Goal: Task Accomplishment & Management: Manage account settings

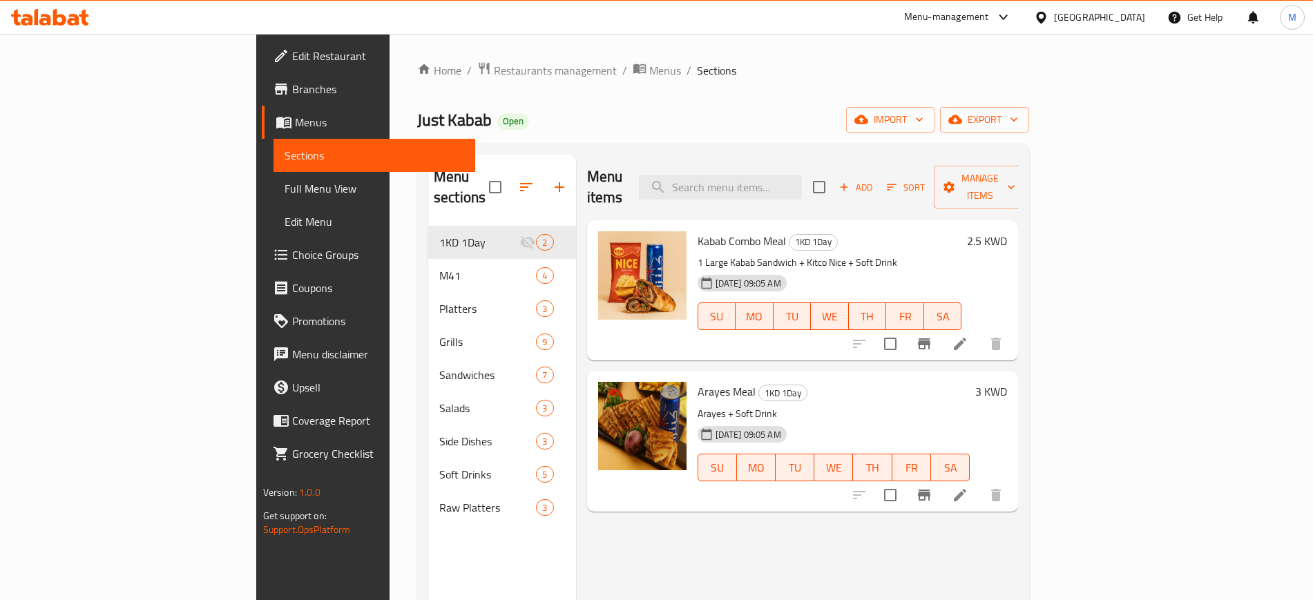
drag, startPoint x: 0, startPoint y: 0, endPoint x: 705, endPoint y: 108, distance: 713.2
click at [705, 108] on div "Just Kabab Open import export" at bounding box center [723, 120] width 612 height 26
click at [44, 19] on icon at bounding box center [45, 20] width 12 height 12
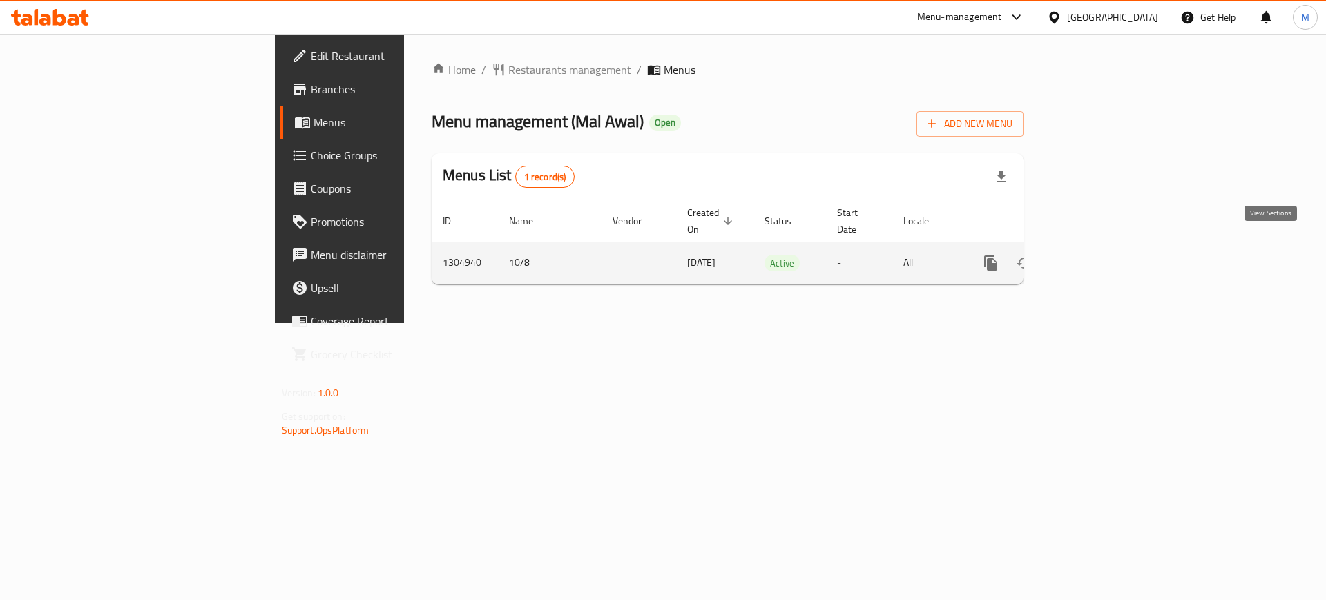
click at [1097, 257] on icon "enhanced table" at bounding box center [1090, 263] width 12 height 12
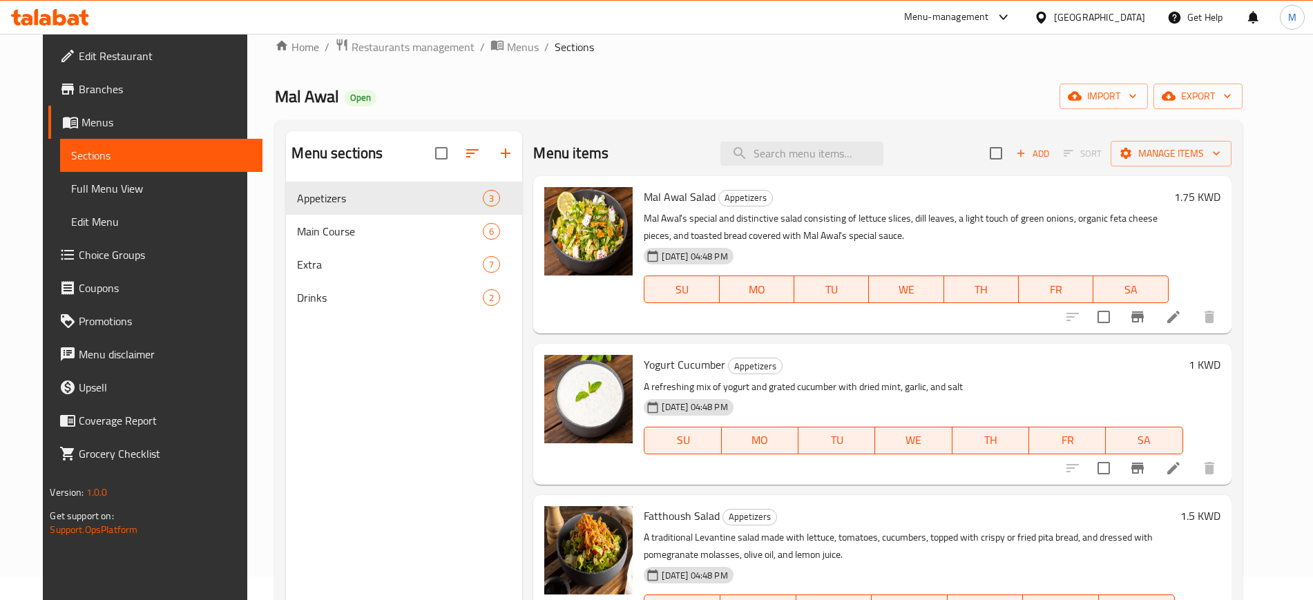
scroll to position [21, 0]
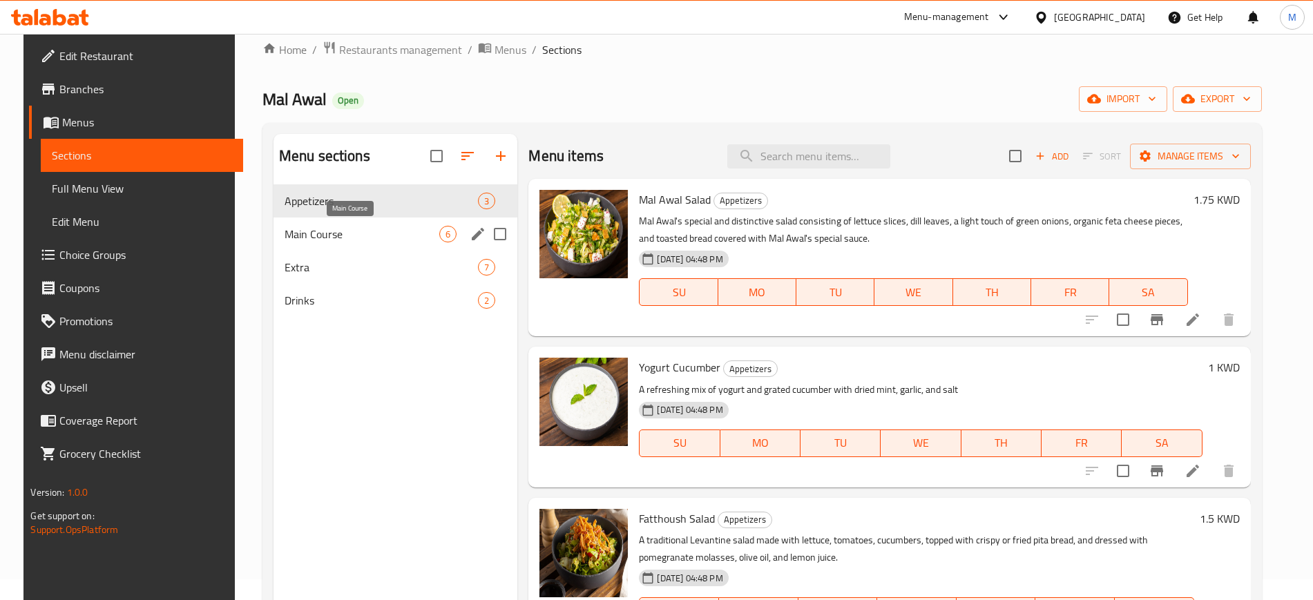
click at [342, 232] on span "Main Course" at bounding box center [361, 234] width 155 height 17
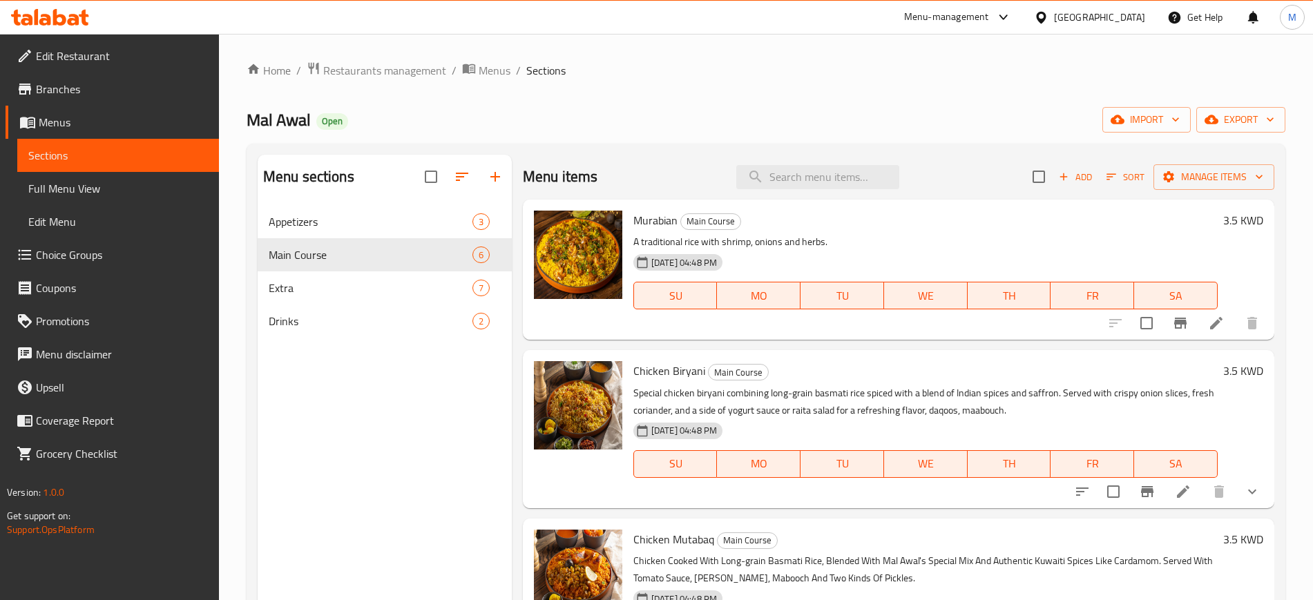
click at [894, 233] on p "A traditional rice with shrimp, onions and herbs." at bounding box center [925, 241] width 584 height 17
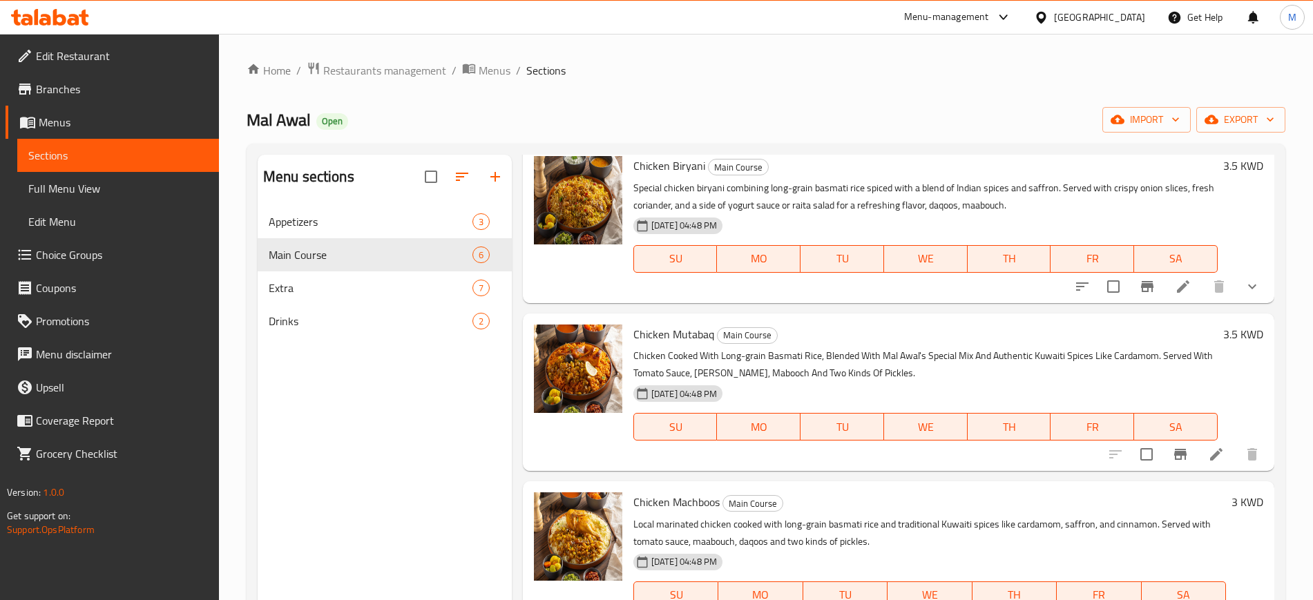
scroll to position [259, 0]
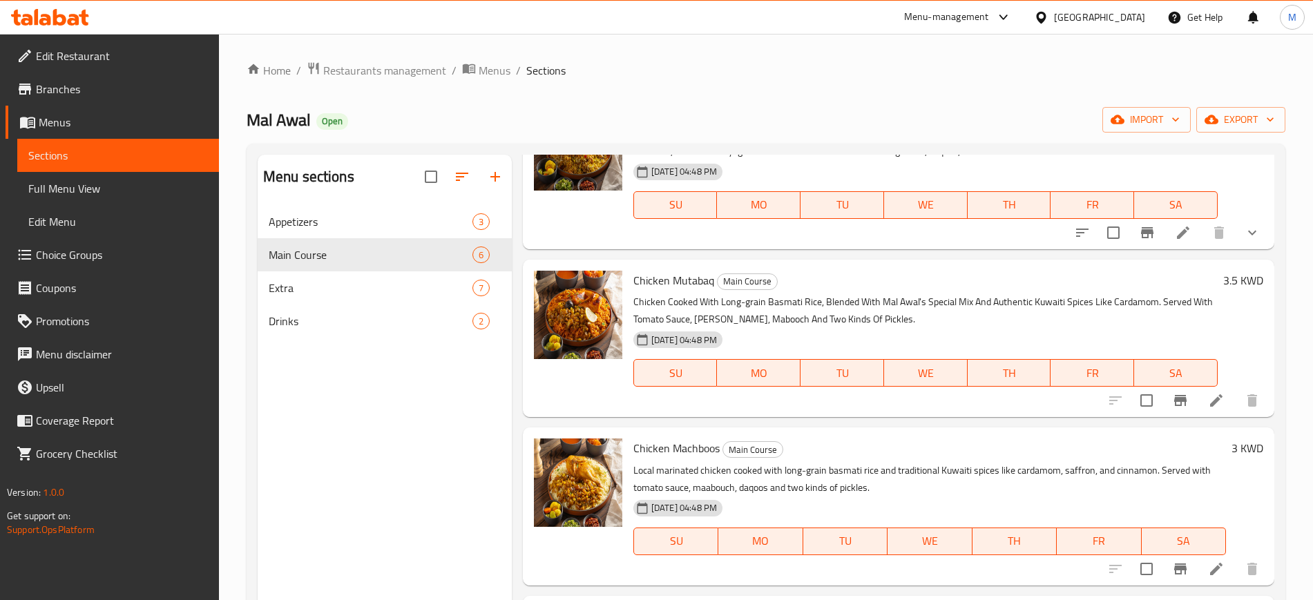
click at [896, 293] on p "Chicken Cooked With Long-grain Basmati Rice, Blended With Mal Awal's Special Mi…" at bounding box center [925, 310] width 584 height 35
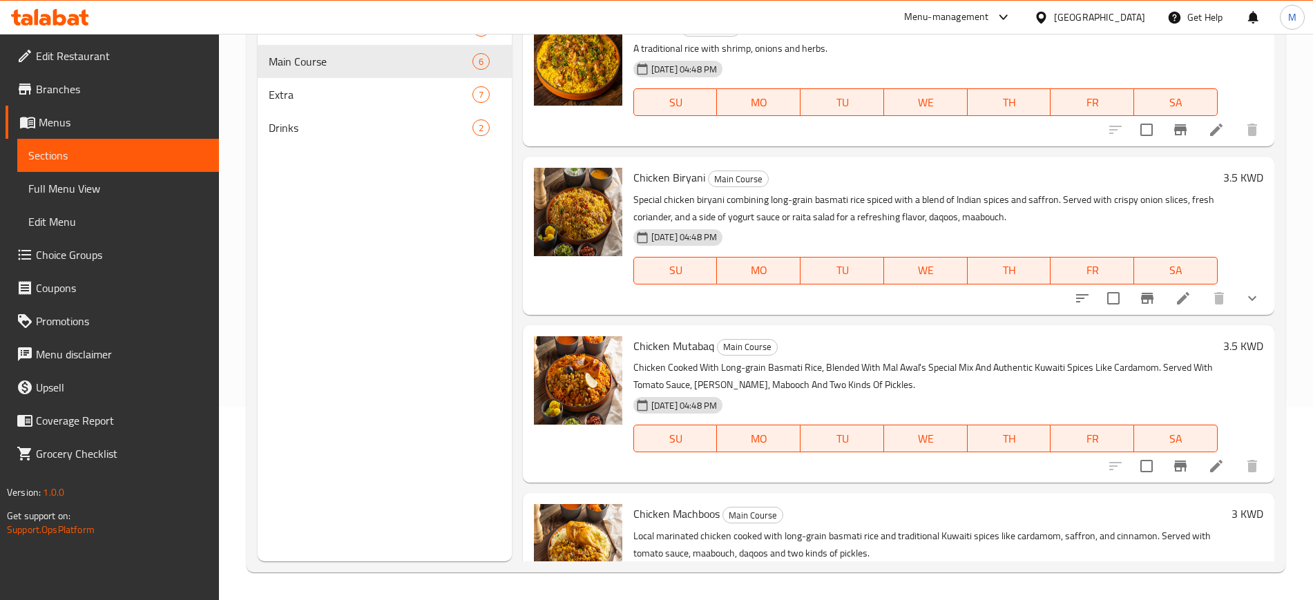
scroll to position [0, 0]
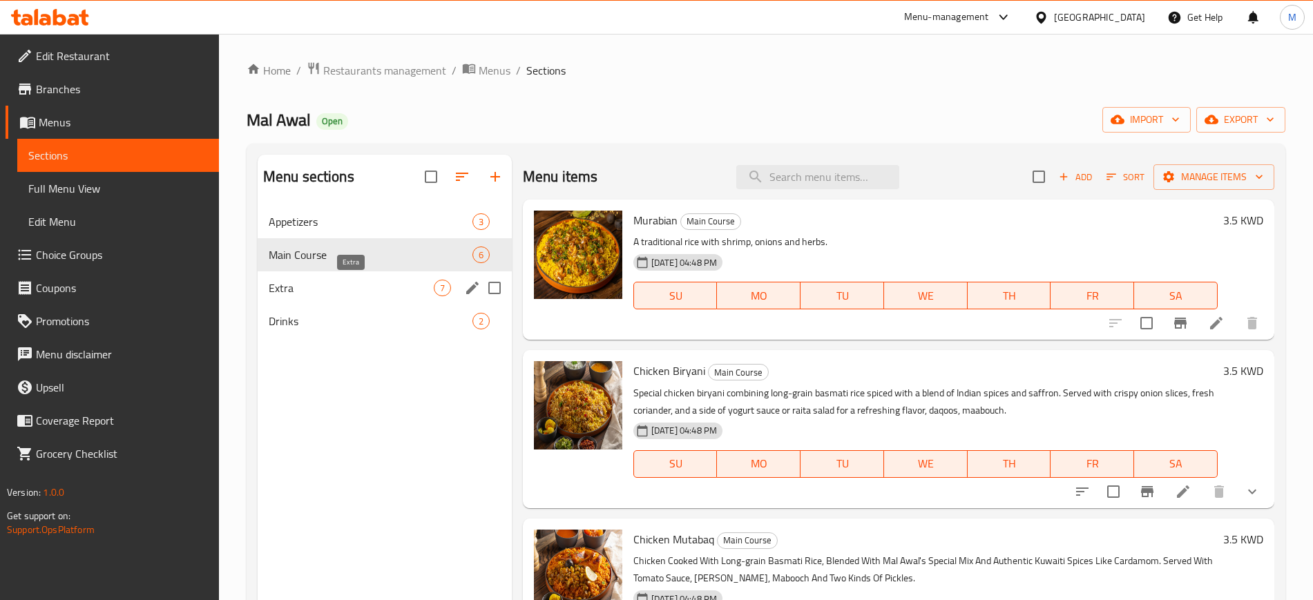
click at [360, 280] on span "Extra" at bounding box center [351, 288] width 165 height 17
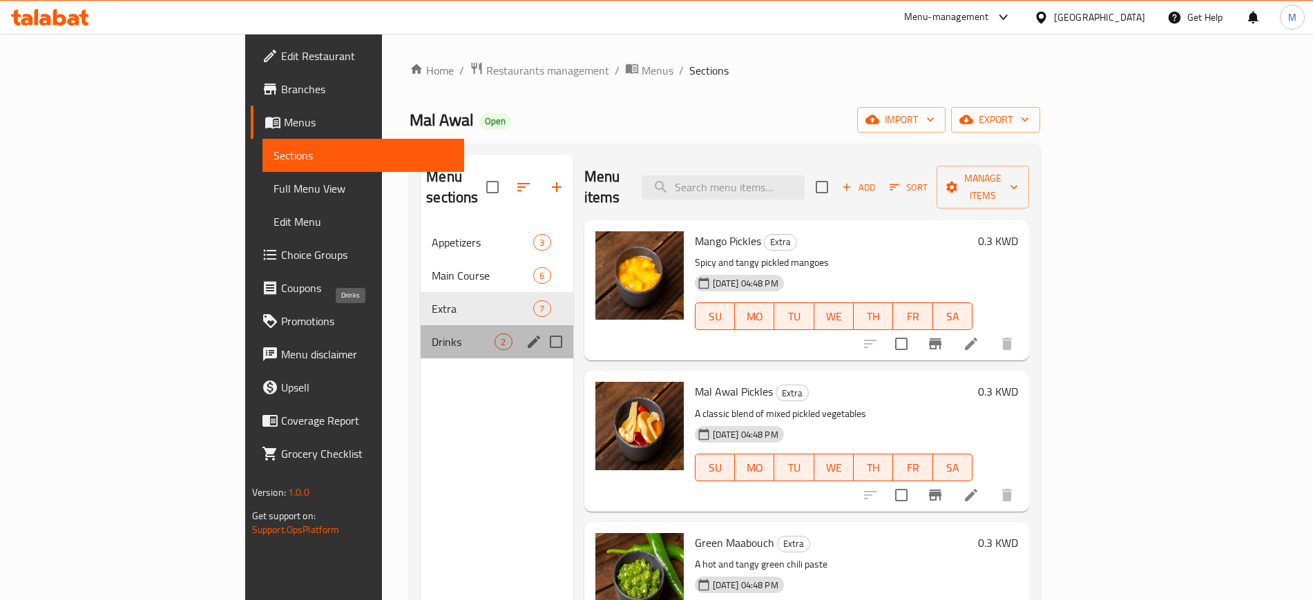
click at [432, 334] on span "Drinks" at bounding box center [463, 342] width 63 height 17
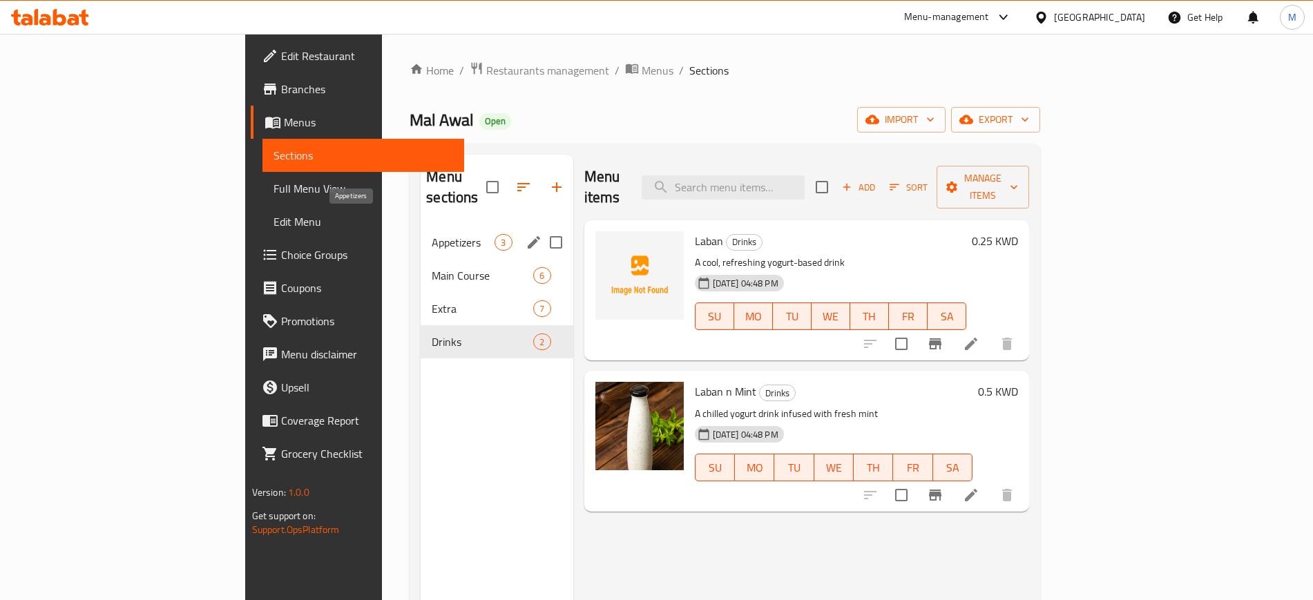
click at [432, 234] on span "Appetizers" at bounding box center [463, 242] width 63 height 17
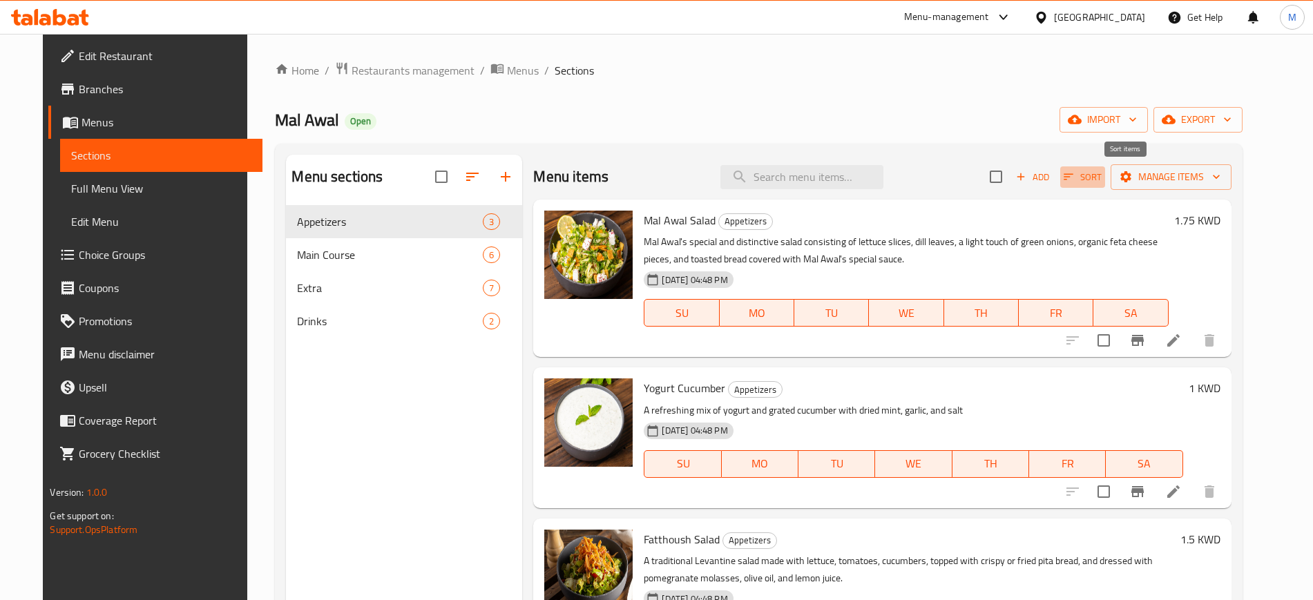
click at [1101, 181] on span "Sort" at bounding box center [1082, 177] width 38 height 16
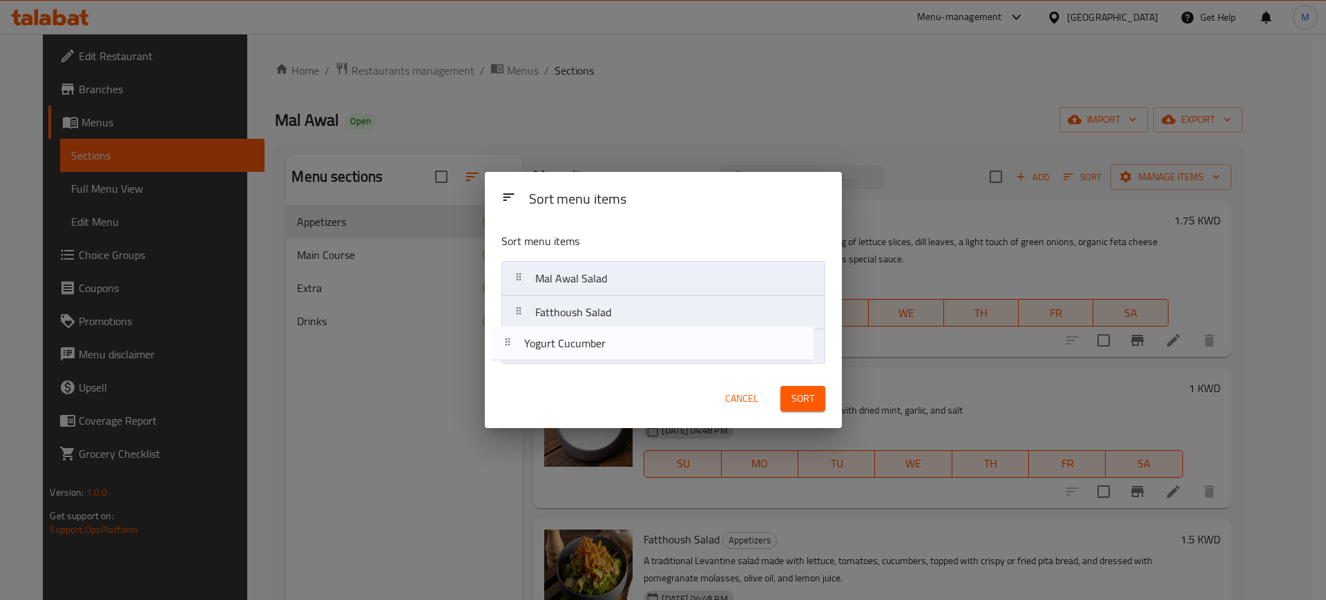
drag, startPoint x: 627, startPoint y: 318, endPoint x: 614, endPoint y: 359, distance: 42.8
click at [614, 359] on nav "Mal Awal Salad Yogurt Cucumber Fatthoush Salad" at bounding box center [663, 312] width 324 height 103
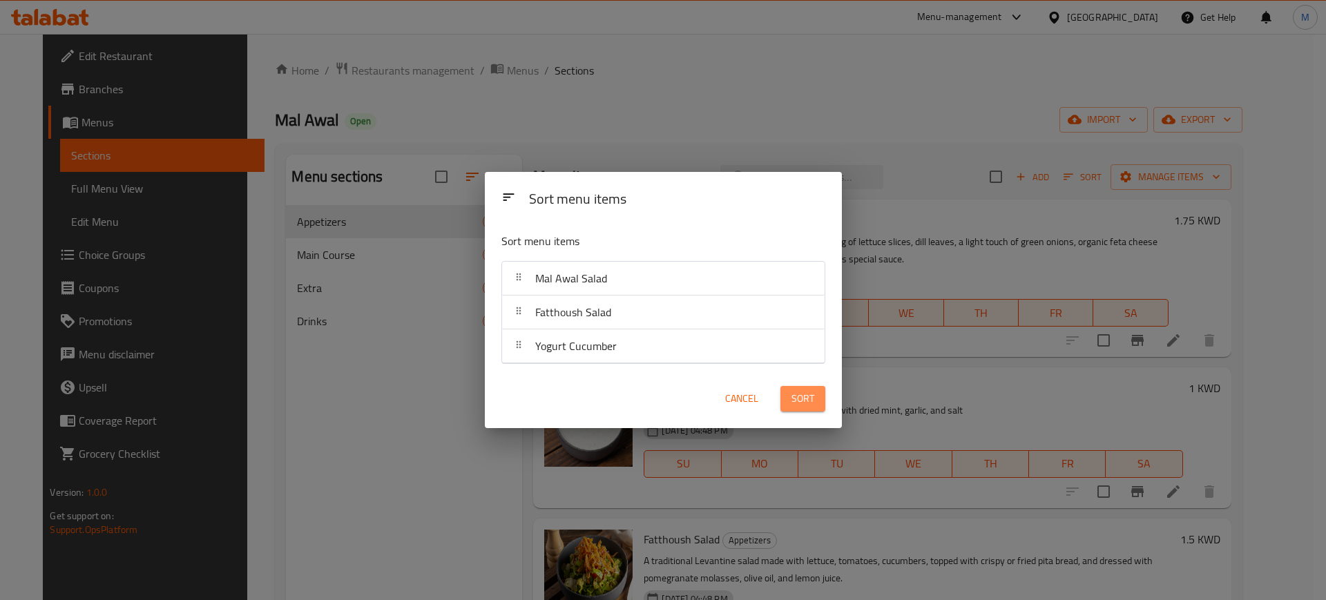
click at [807, 396] on span "Sort" at bounding box center [802, 398] width 23 height 17
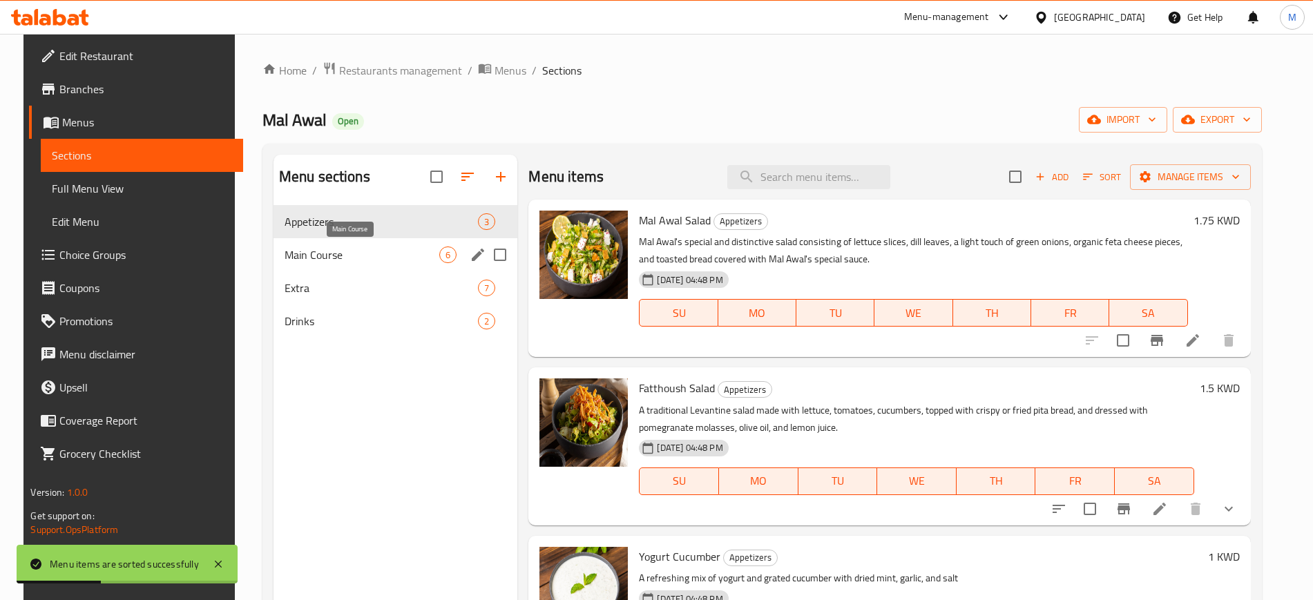
click at [379, 250] on span "Main Course" at bounding box center [361, 255] width 155 height 17
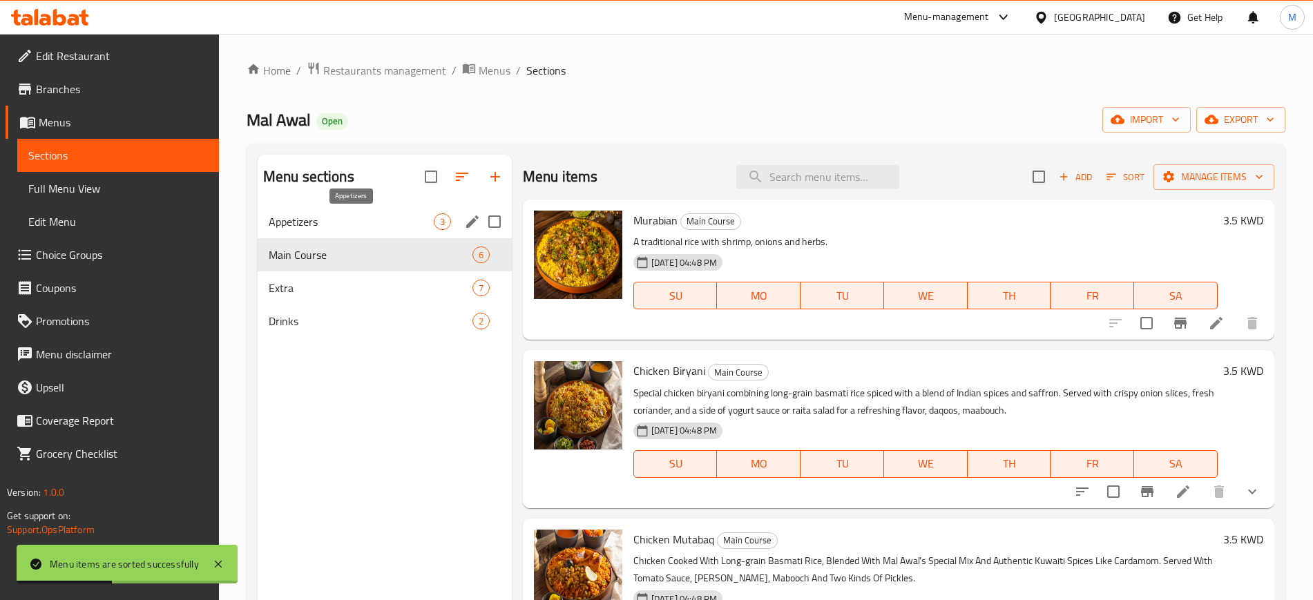
click at [375, 221] on span "Appetizers" at bounding box center [351, 221] width 165 height 17
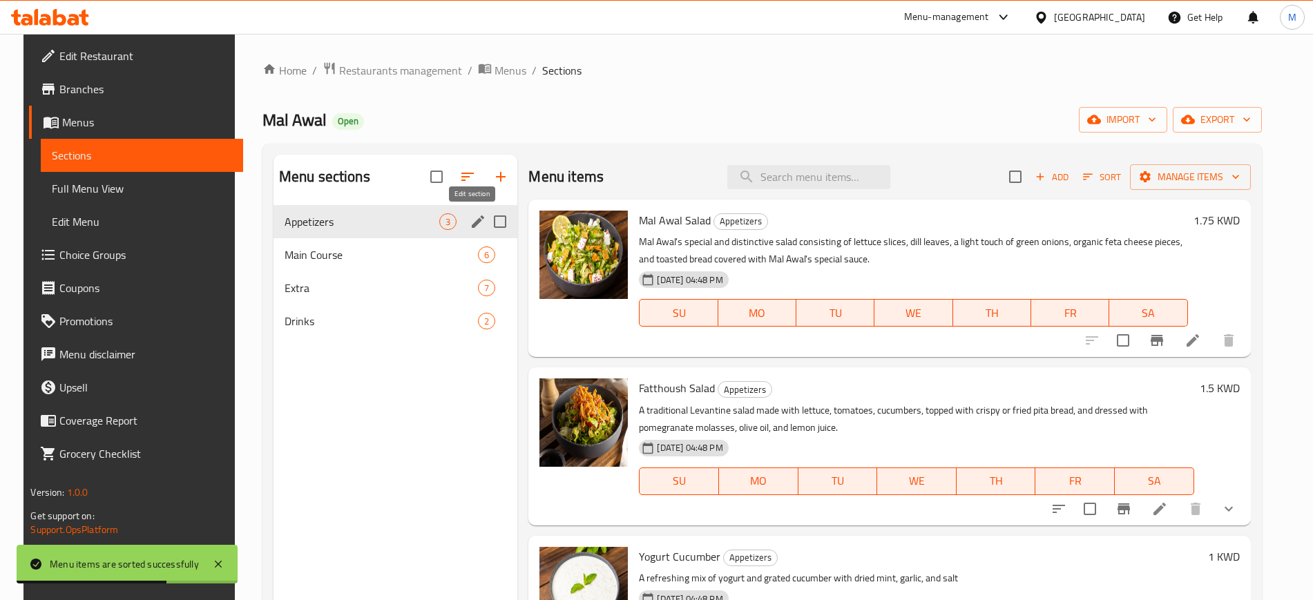
click at [472, 220] on icon "edit" at bounding box center [478, 221] width 12 height 12
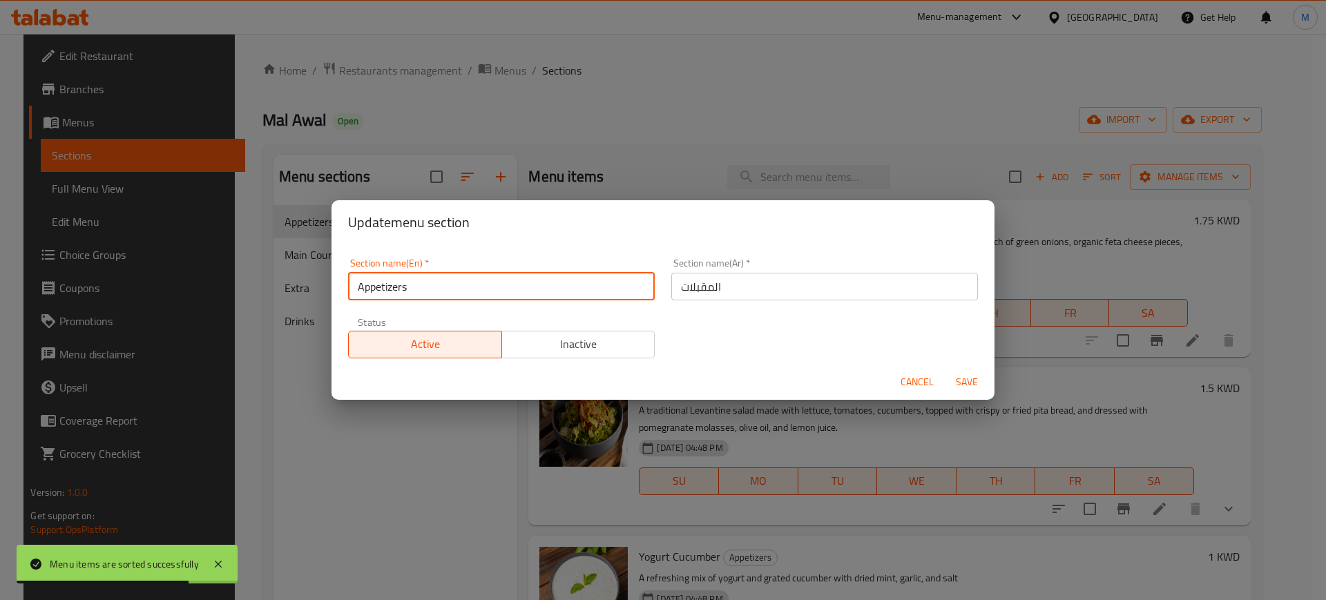
drag, startPoint x: 448, startPoint y: 292, endPoint x: 191, endPoint y: 324, distance: 258.8
click at [191, 324] on div "Update menu section Section name(En)   * Appetizers Section name(En) * Section …" at bounding box center [663, 300] width 1326 height 600
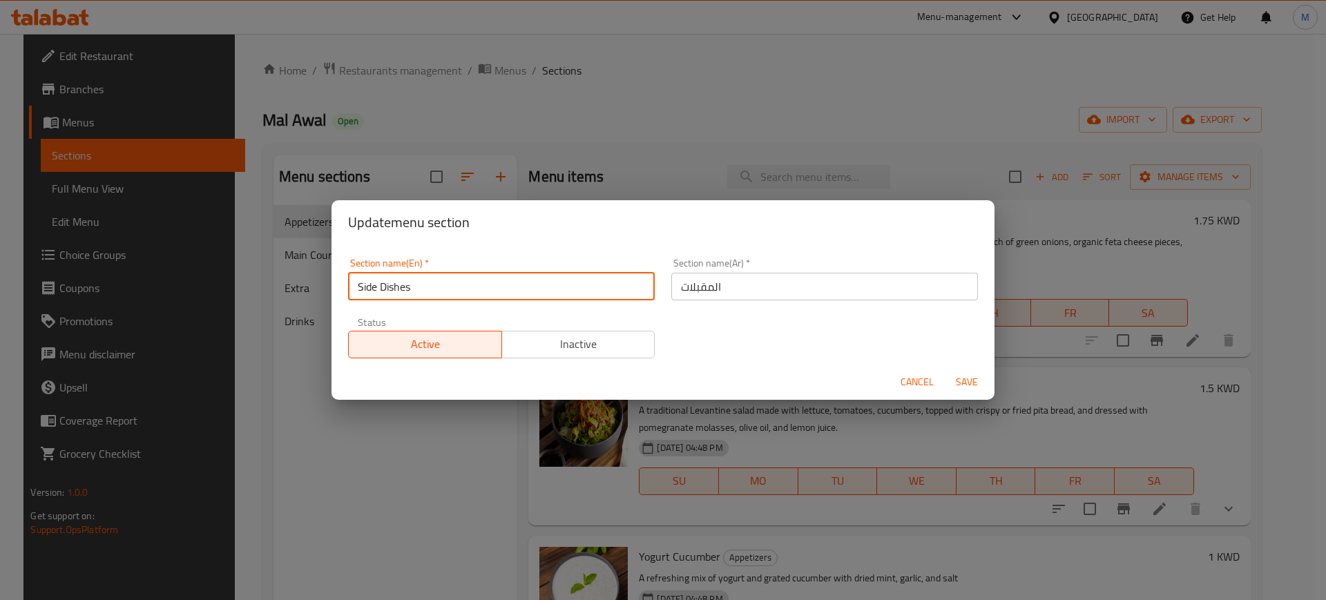
type input "Side Dishes"
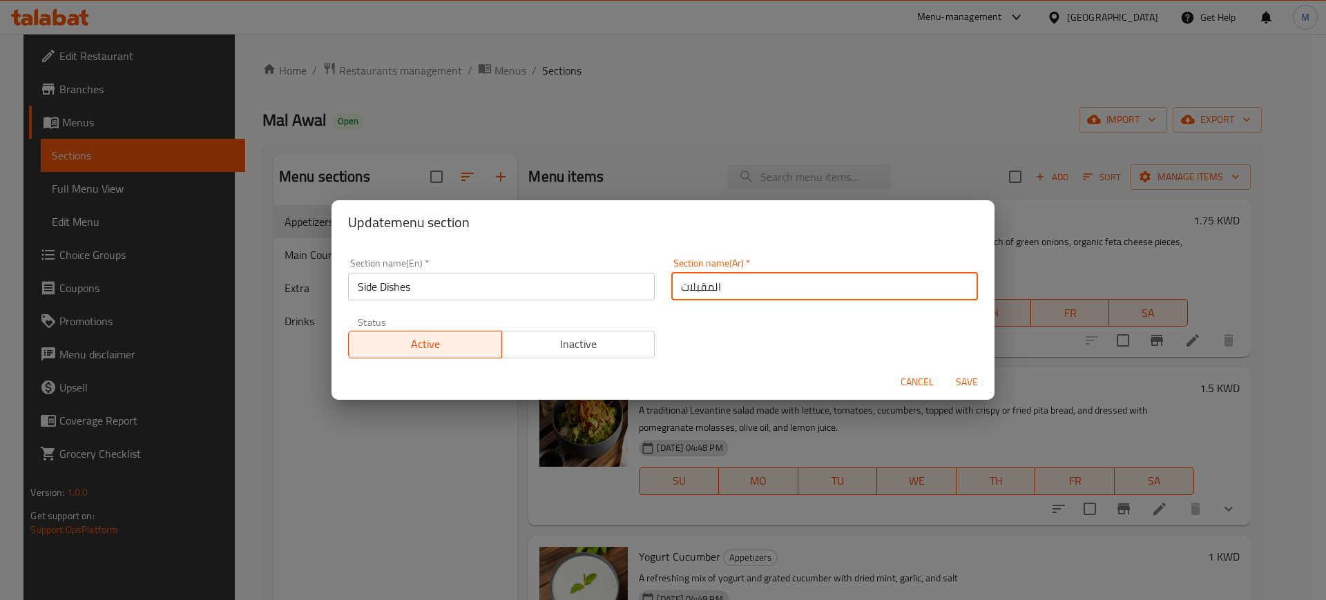
drag, startPoint x: 770, startPoint y: 291, endPoint x: 653, endPoint y: 287, distance: 116.8
click at [653, 287] on div "Section name(En)   * Side Dishes Section name(En) * Section name(Ar)   * المقبل…" at bounding box center [663, 308] width 646 height 117
type input "الاطباق الجانبية"
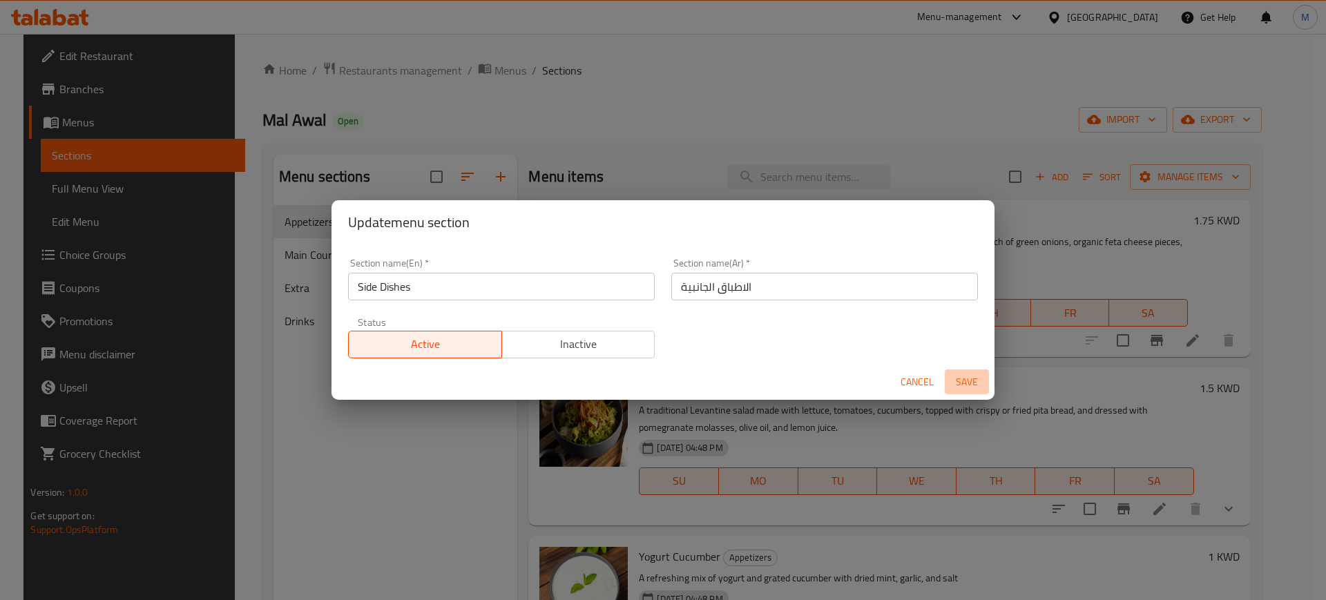
click at [966, 380] on span "Save" at bounding box center [966, 382] width 33 height 17
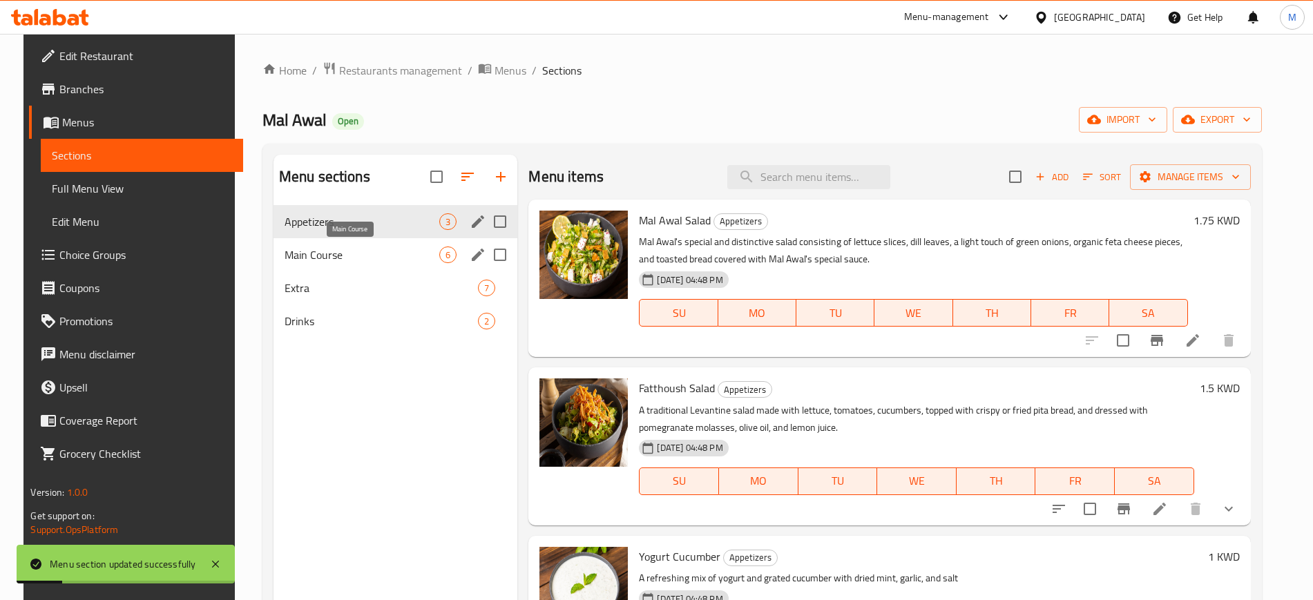
click at [363, 258] on span "Main Course" at bounding box center [361, 255] width 155 height 17
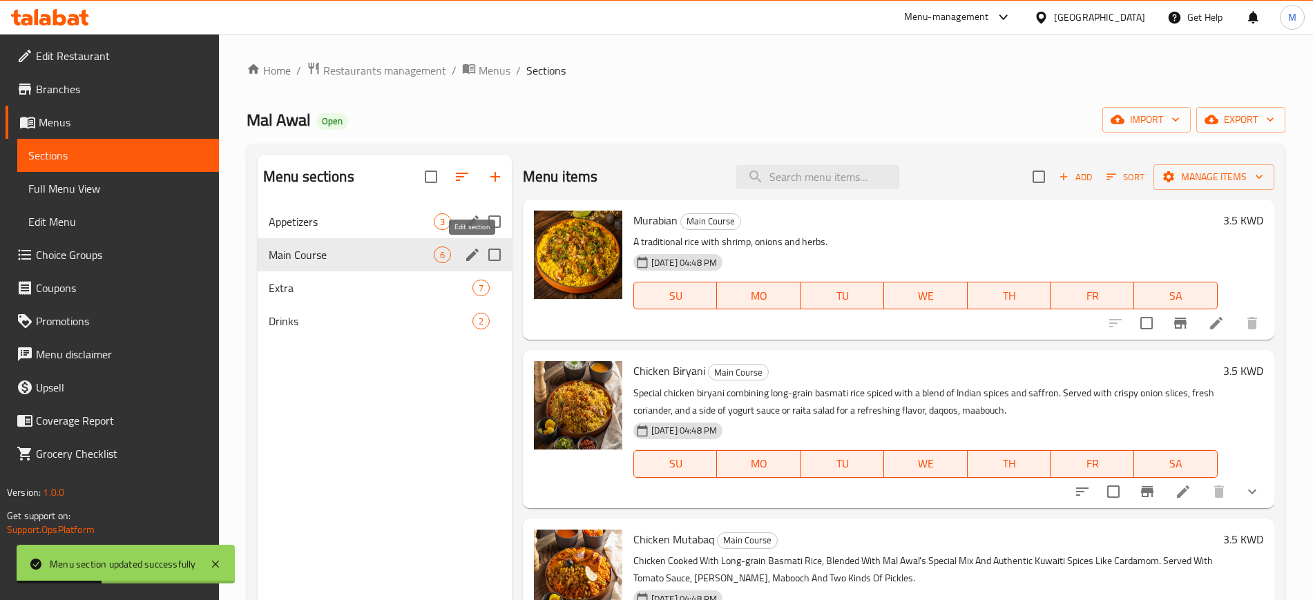
click at [470, 259] on icon "edit" at bounding box center [472, 255] width 17 height 17
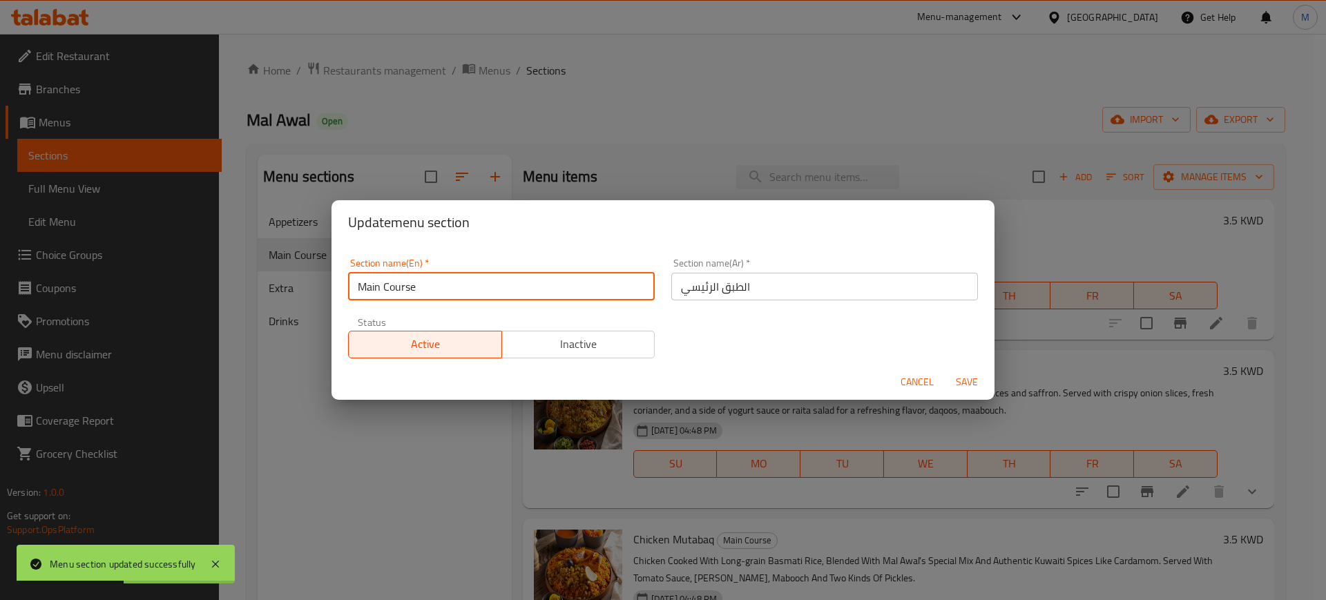
click at [456, 283] on input "Main Course" at bounding box center [501, 287] width 307 height 28
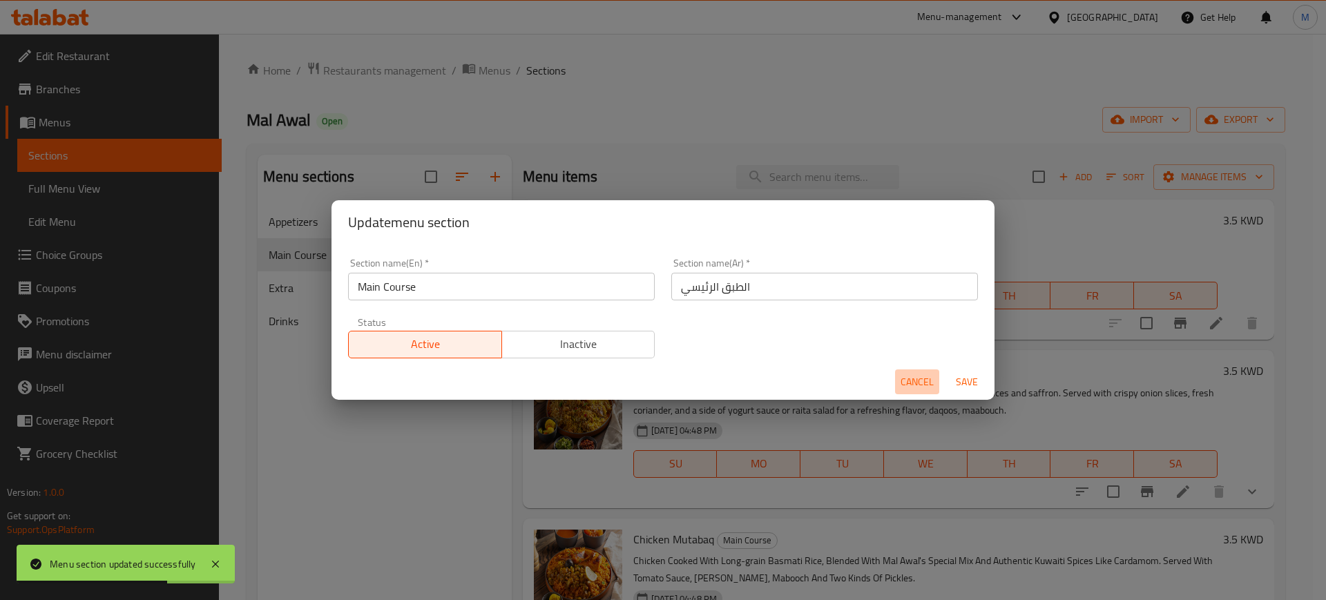
click at [914, 383] on span "Cancel" at bounding box center [916, 382] width 33 height 17
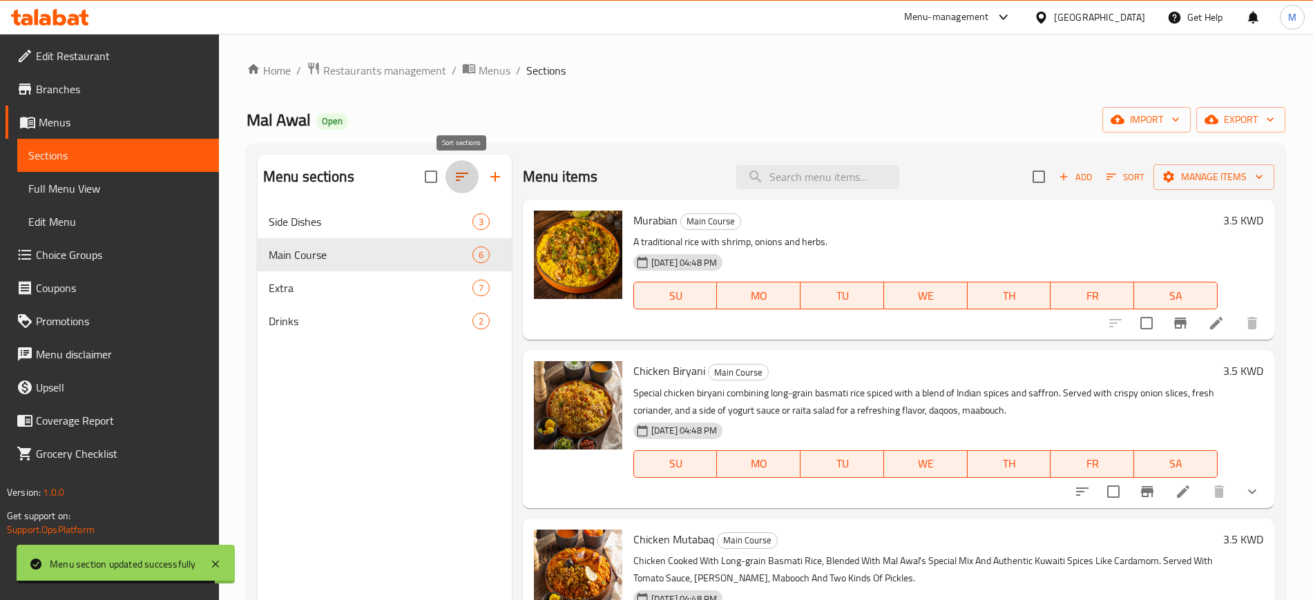
click at [474, 167] on button "button" at bounding box center [461, 176] width 33 height 33
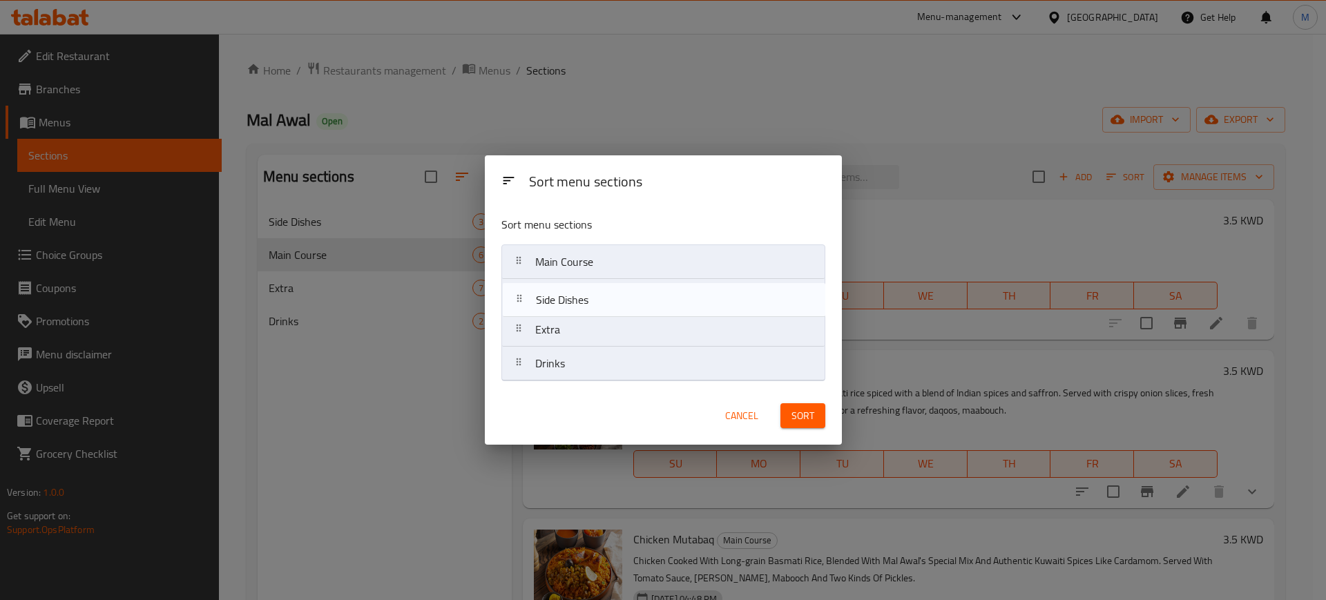
drag, startPoint x: 656, startPoint y: 266, endPoint x: 659, endPoint y: 308, distance: 42.2
click at [659, 308] on nav "Side Dishes Main Course Extra Drinks" at bounding box center [663, 312] width 324 height 137
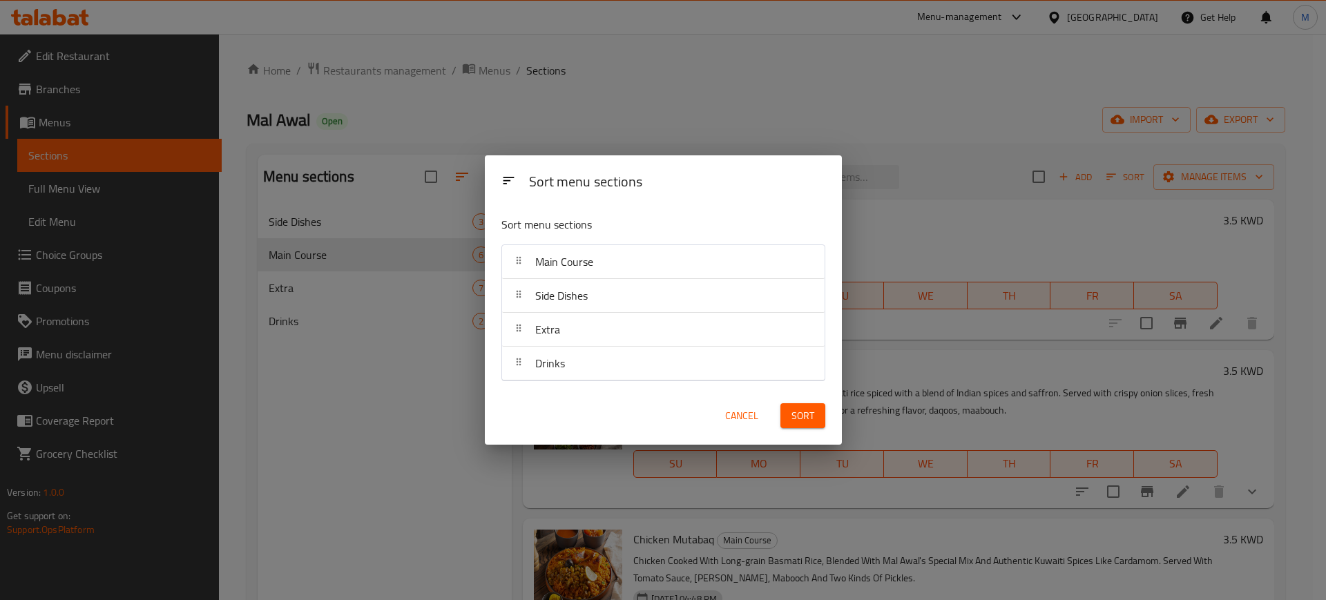
click at [795, 411] on span "Sort" at bounding box center [802, 415] width 23 height 17
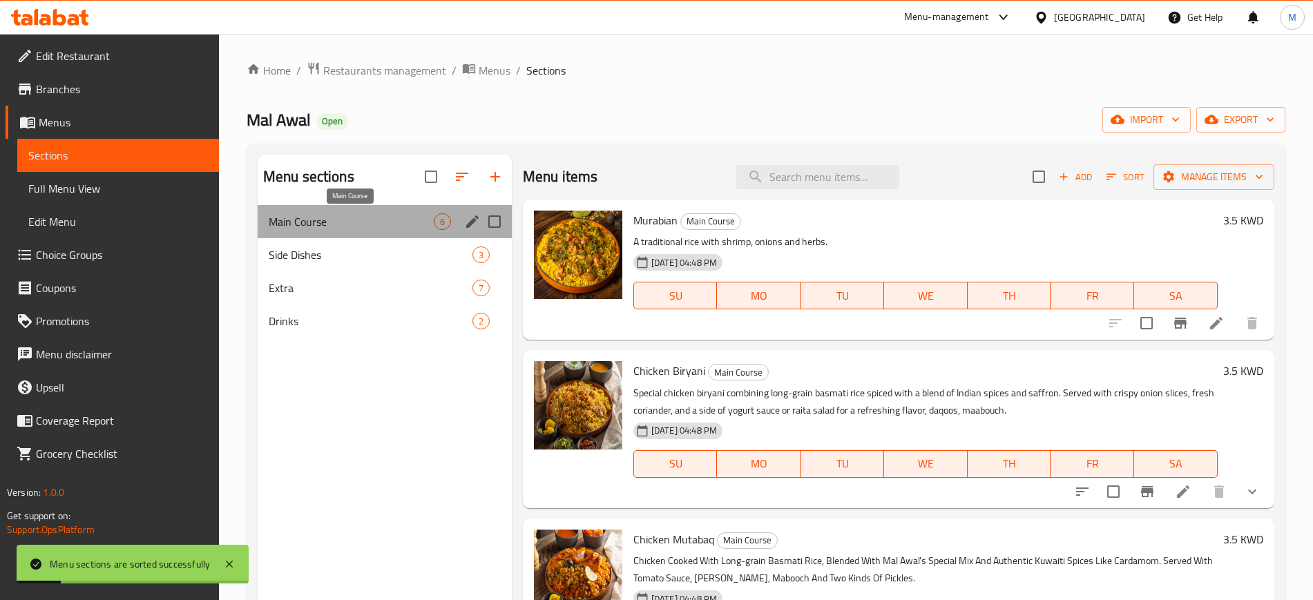
click at [356, 222] on span "Main Course" at bounding box center [351, 221] width 165 height 17
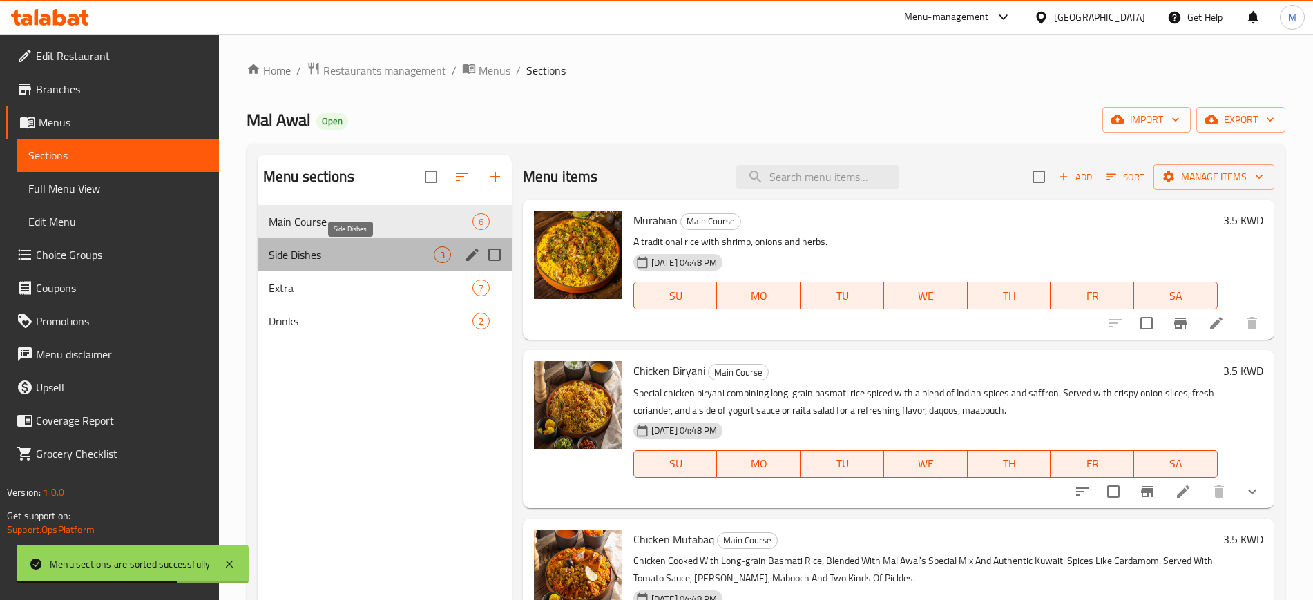
drag, startPoint x: 316, startPoint y: 251, endPoint x: 363, endPoint y: 290, distance: 61.4
click at [316, 251] on span "Side Dishes" at bounding box center [351, 255] width 165 height 17
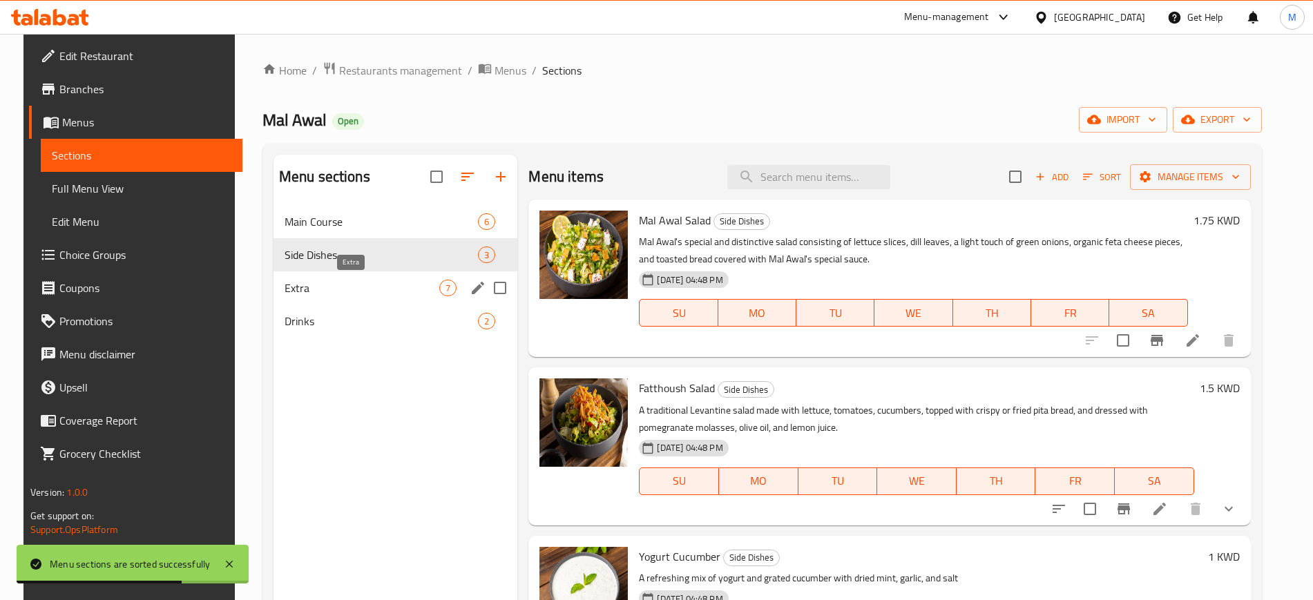
click at [363, 290] on span "Extra" at bounding box center [361, 288] width 155 height 17
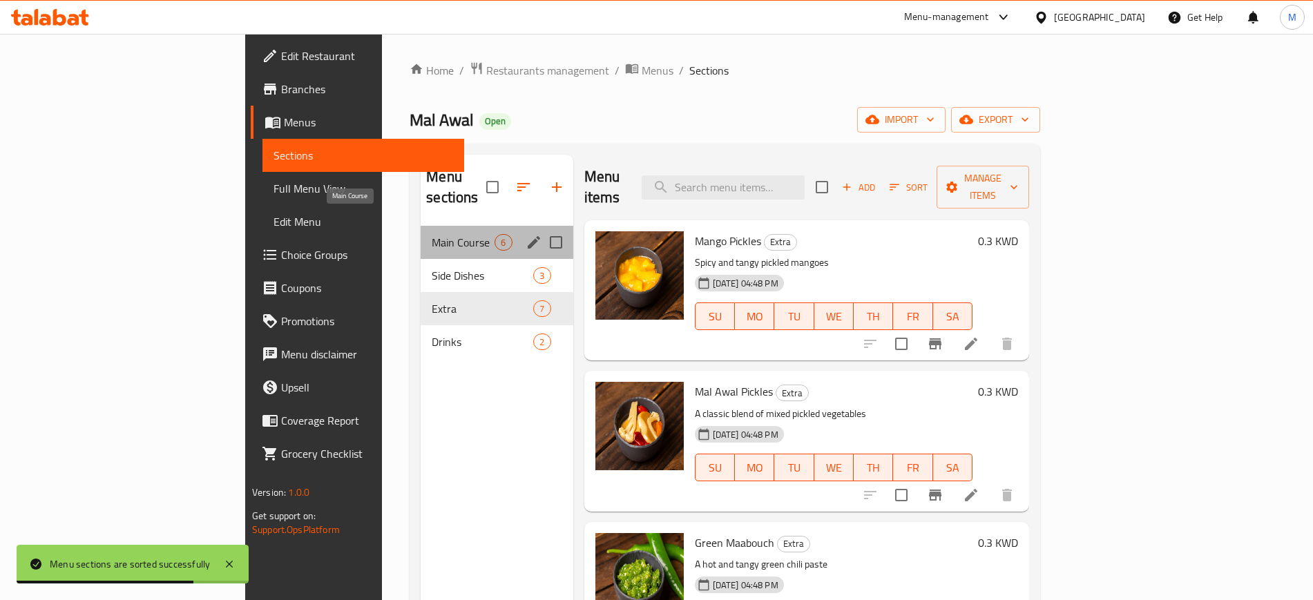
click at [421, 226] on div "Main Course 6" at bounding box center [497, 242] width 152 height 33
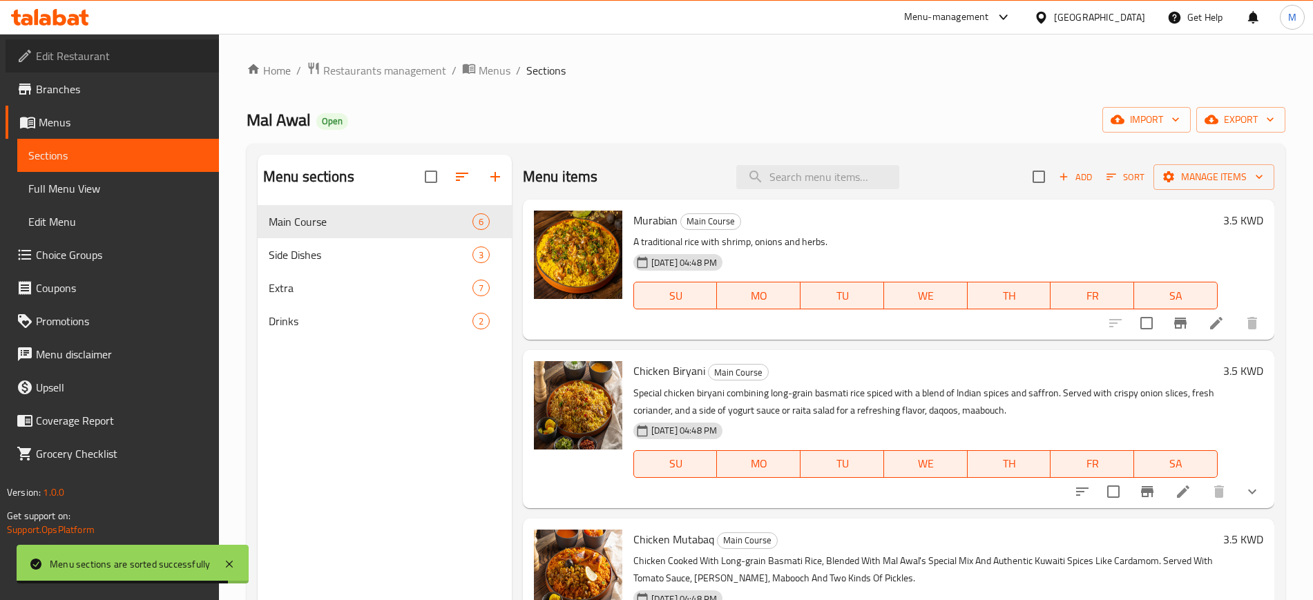
click at [107, 59] on span "Edit Restaurant" at bounding box center [122, 56] width 172 height 17
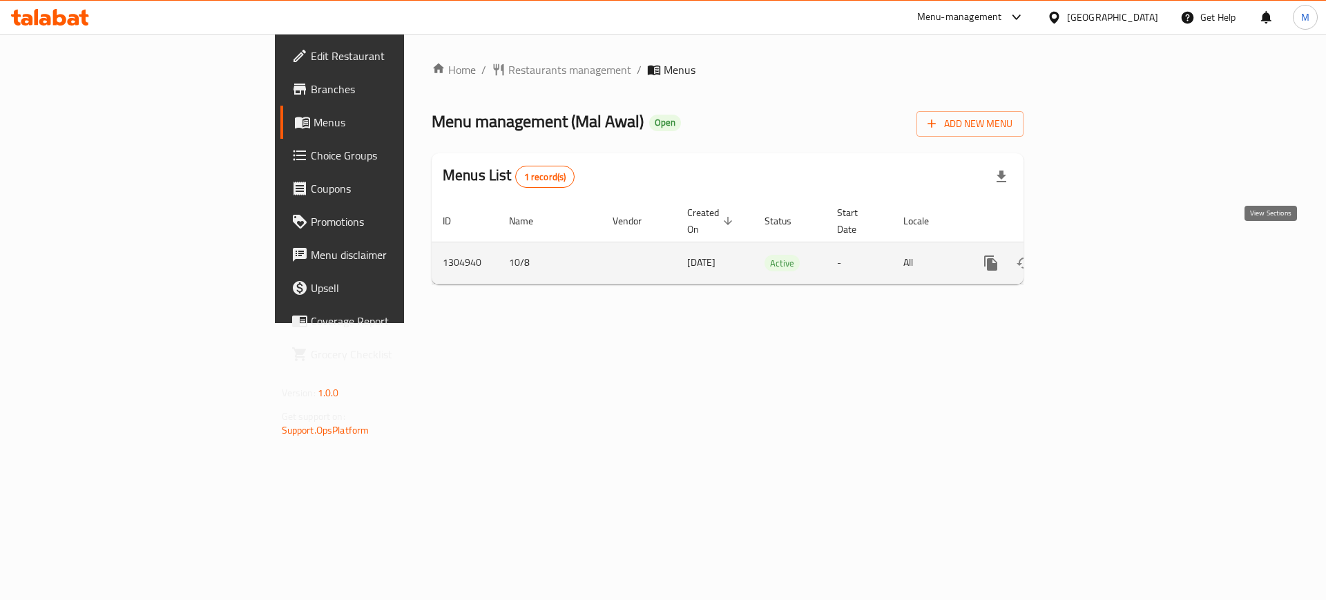
click at [1107, 247] on link "enhanced table" at bounding box center [1090, 263] width 33 height 33
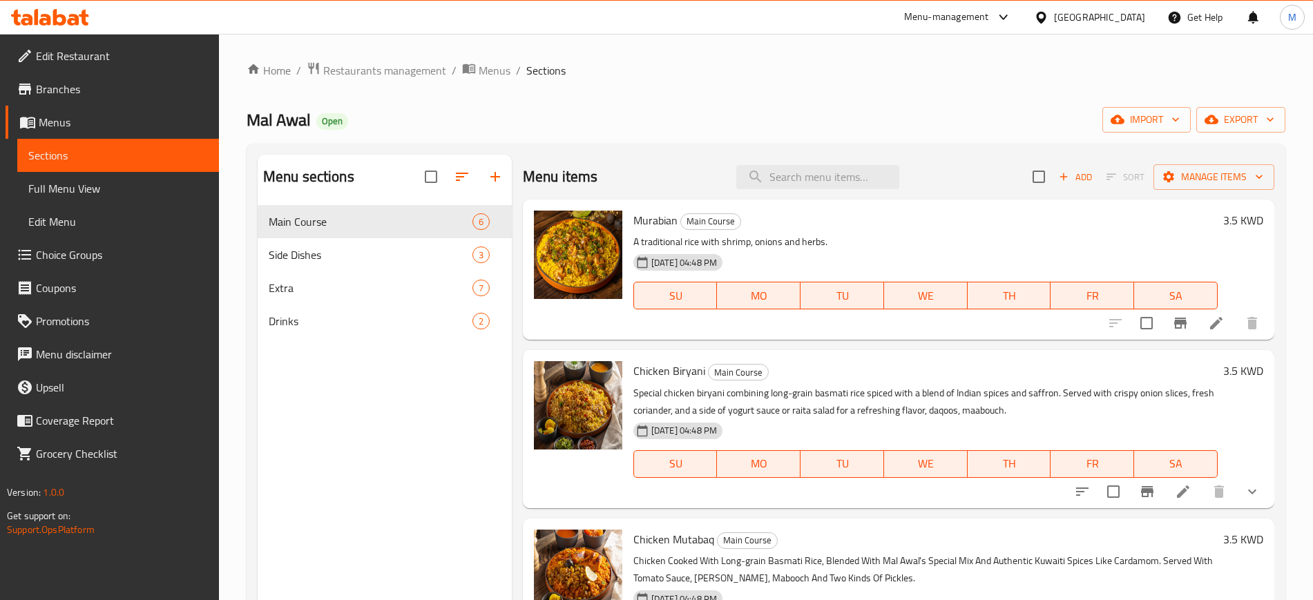
click at [88, 87] on span "Branches" at bounding box center [122, 89] width 172 height 17
